Goal: Task Accomplishment & Management: Manage account settings

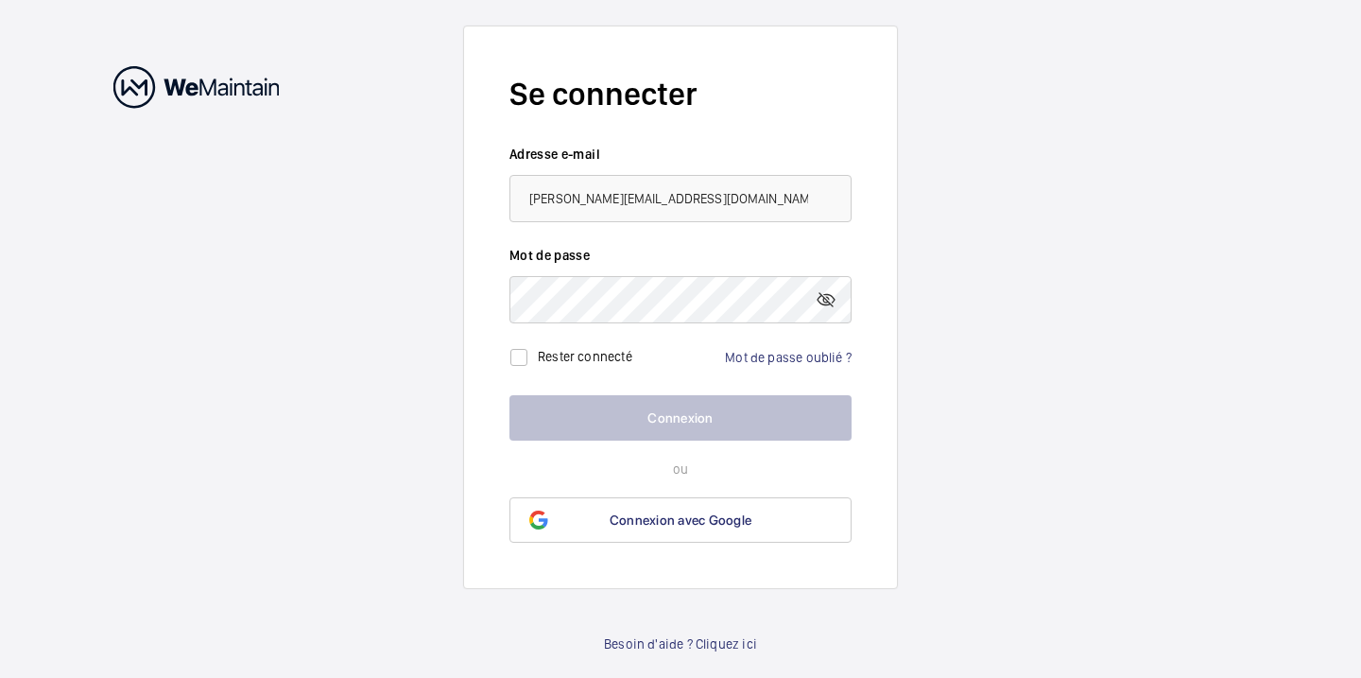
click at [504, 200] on form "Se connecter Adresse e-mail [PERSON_NAME][EMAIL_ADDRESS][DOMAIN_NAME] Mot de pa…" at bounding box center [680, 307] width 435 height 563
click at [809, 357] on link "Mot de passe oublié ?" at bounding box center [788, 357] width 127 height 15
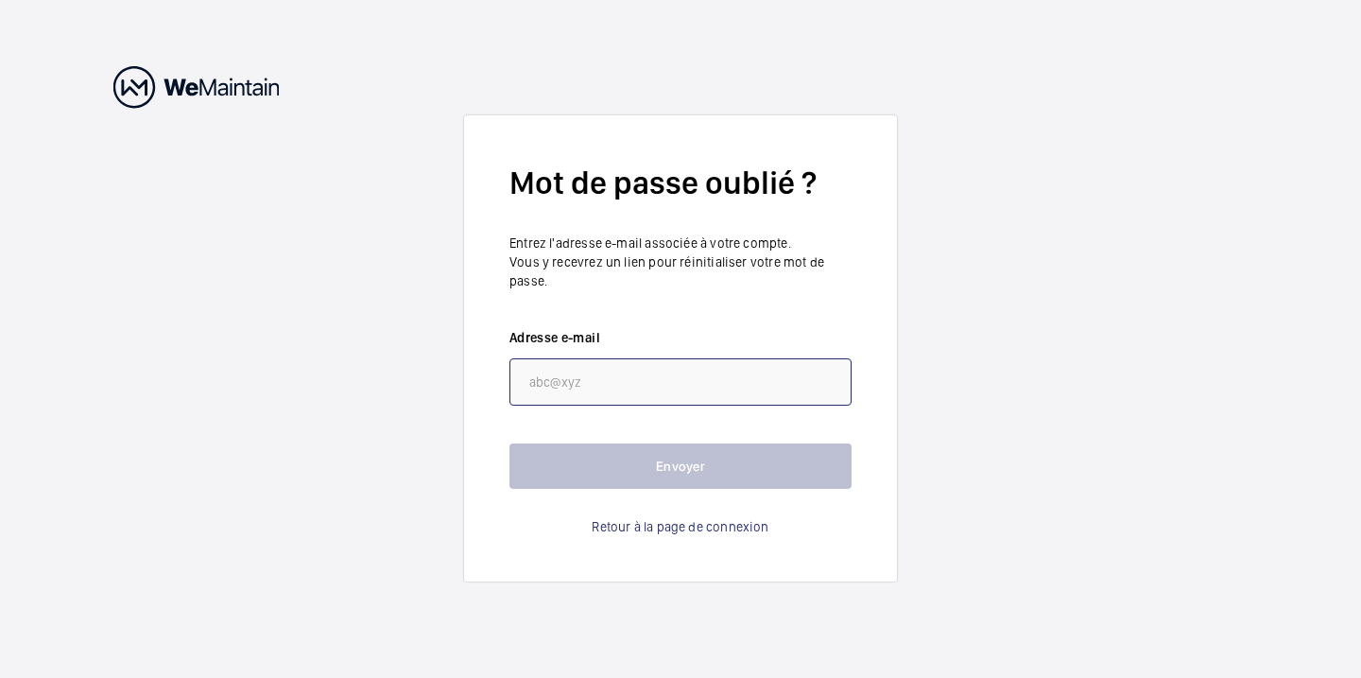
click at [597, 385] on input "email" at bounding box center [681, 381] width 342 height 47
paste input "[PERSON_NAME][EMAIL_ADDRESS][DOMAIN_NAME]"
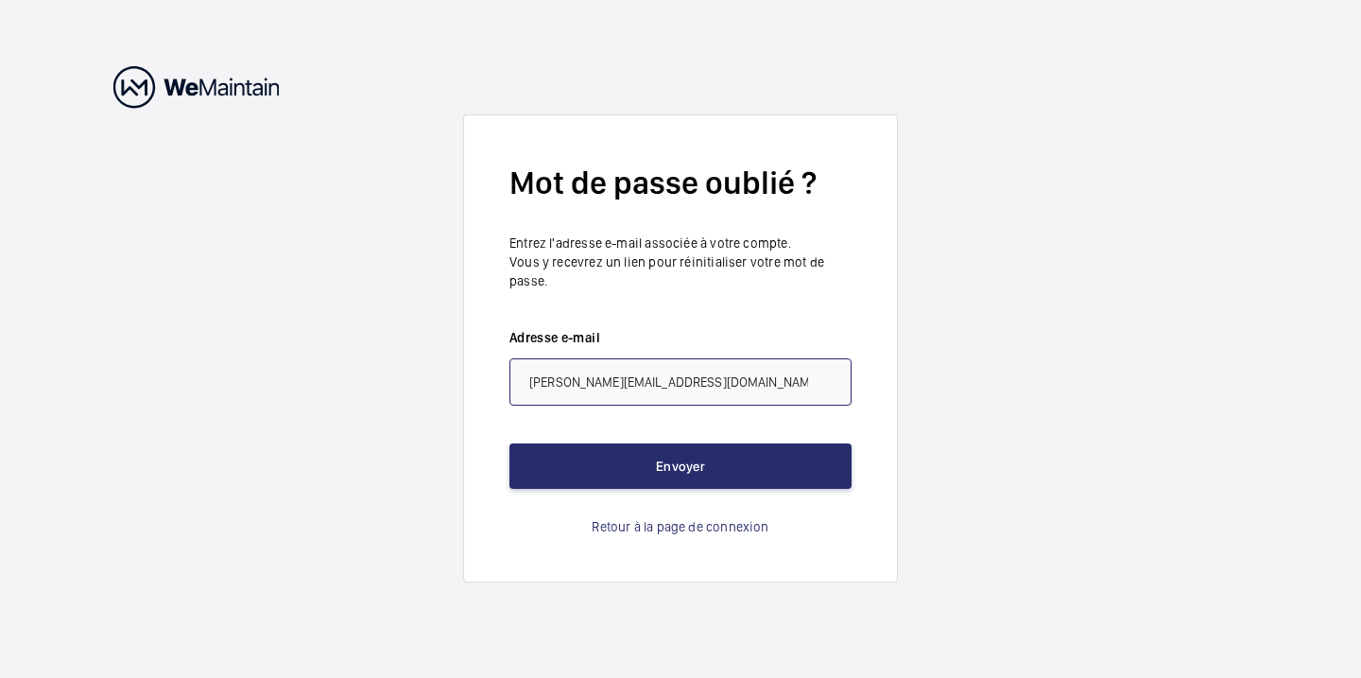
type input "[PERSON_NAME][EMAIL_ADDRESS][DOMAIN_NAME]"
click at [990, 344] on wm-front-auth-container "Mot de passe oublié ? Entrez l'adresse e-mail associée à votre compte. Vous y r…" at bounding box center [680, 339] width 1361 height 678
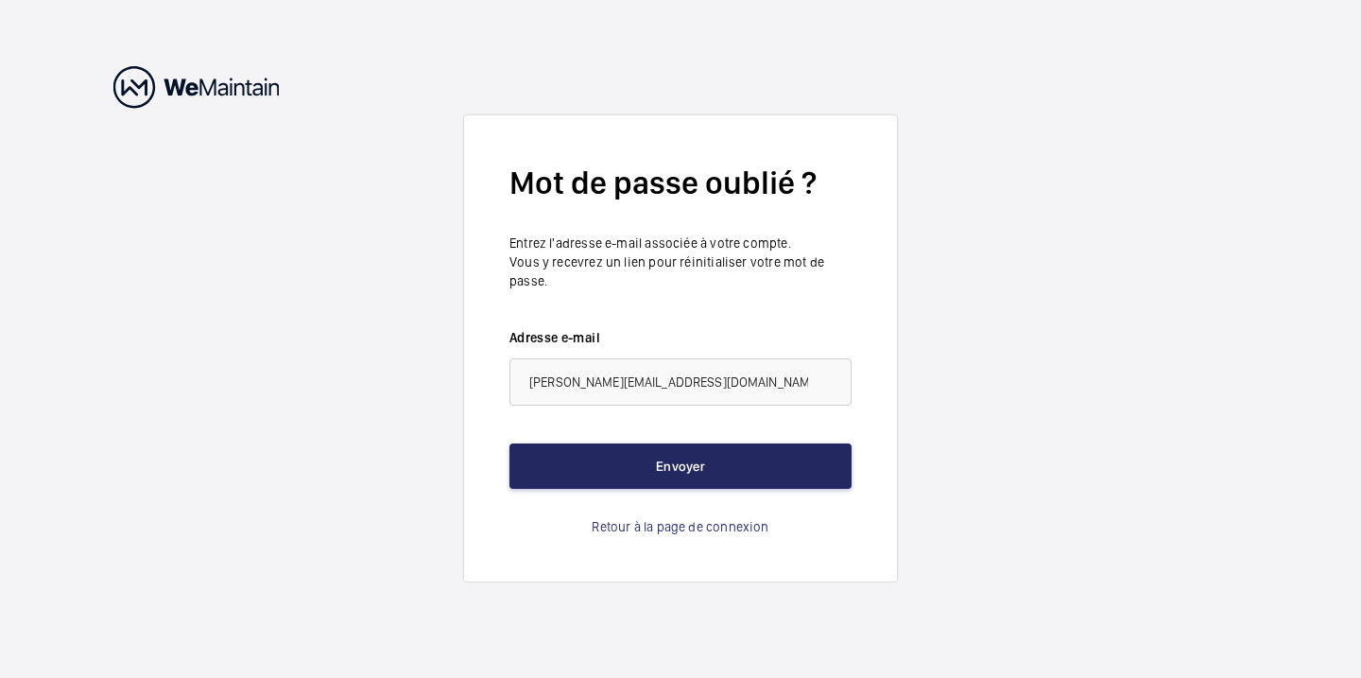
click at [713, 461] on button "Envoyer" at bounding box center [681, 465] width 342 height 45
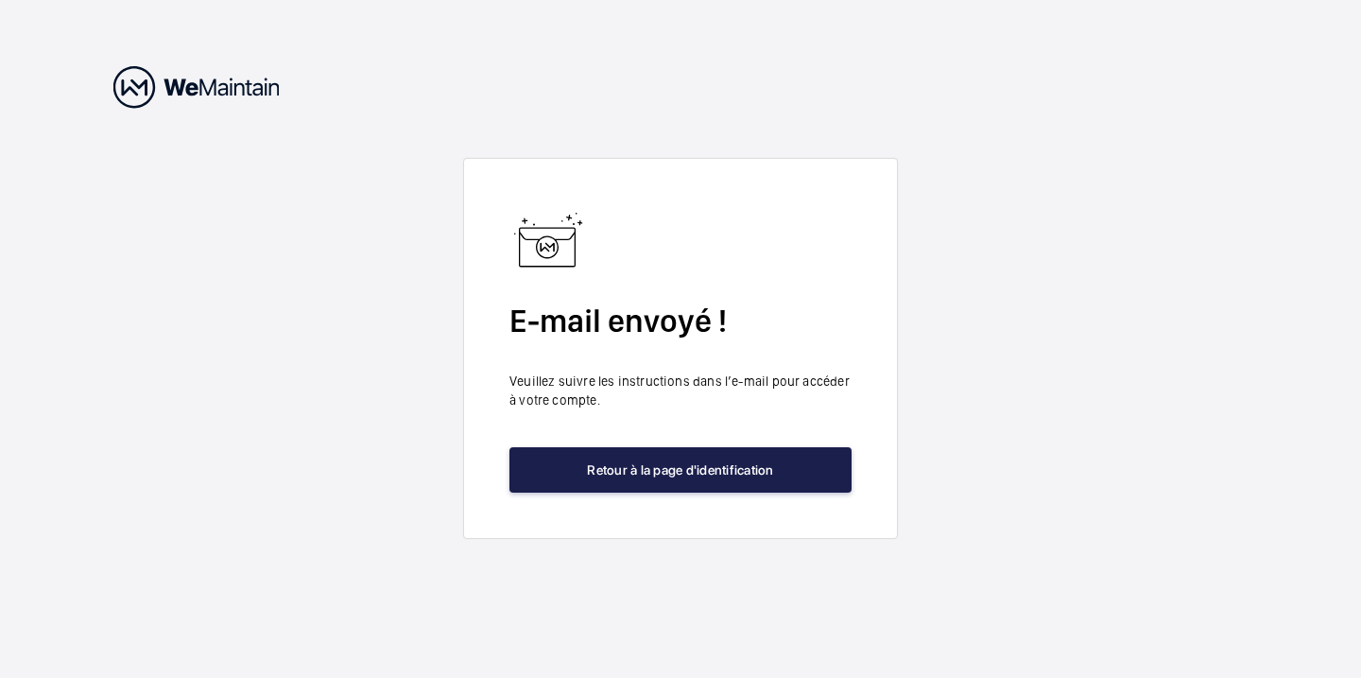
click at [649, 474] on button "Retour à la page d'identification" at bounding box center [681, 469] width 342 height 45
